Goal: Navigation & Orientation: Find specific page/section

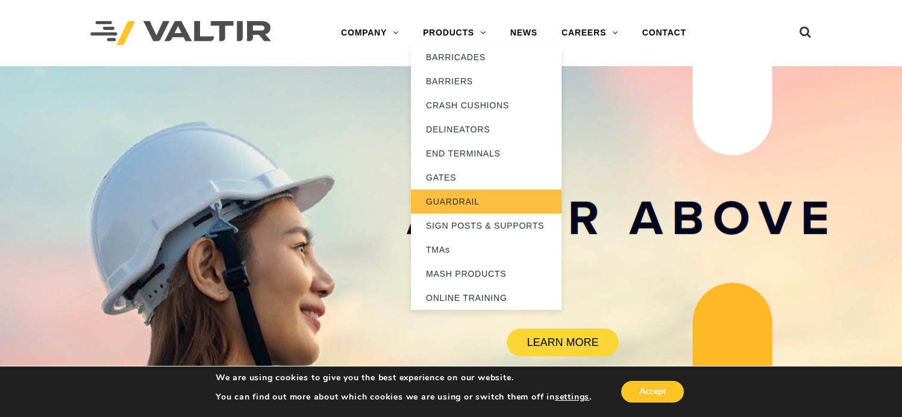
click at [438, 201] on link "GUARDRAIL" at bounding box center [486, 202] width 151 height 24
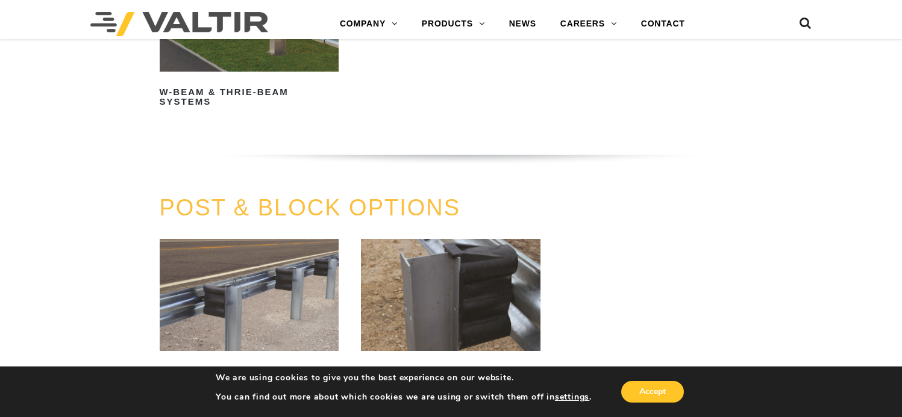
scroll to position [956, 0]
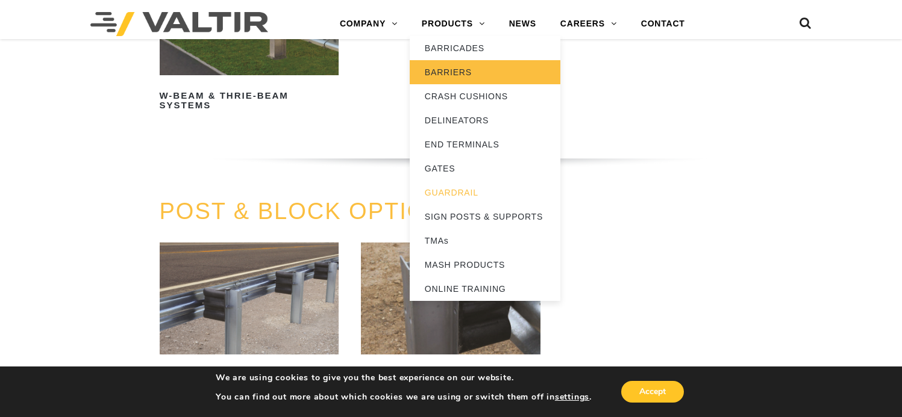
click at [449, 72] on link "BARRIERS" at bounding box center [485, 72] width 151 height 24
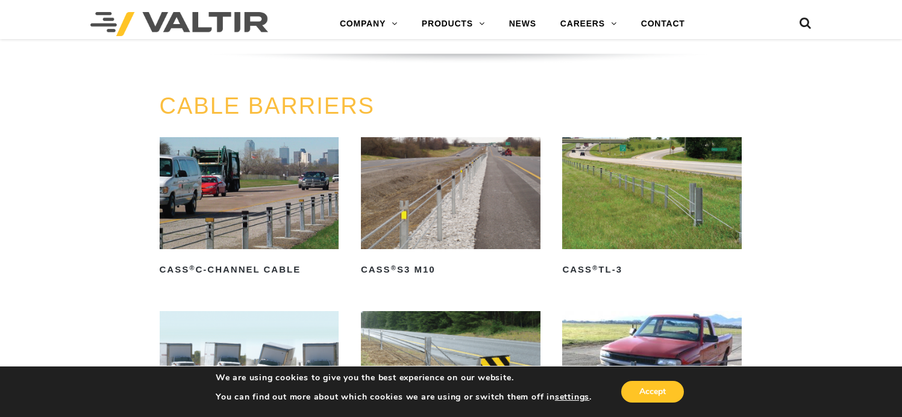
scroll to position [602, 0]
